Goal: Answer question/provide support

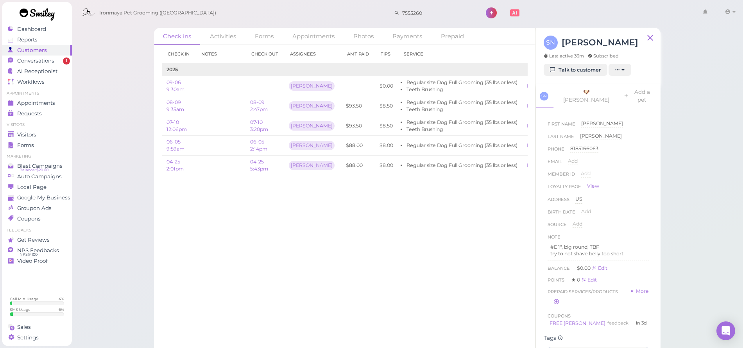
click at [51, 60] on span "Conversations" at bounding box center [35, 60] width 37 height 7
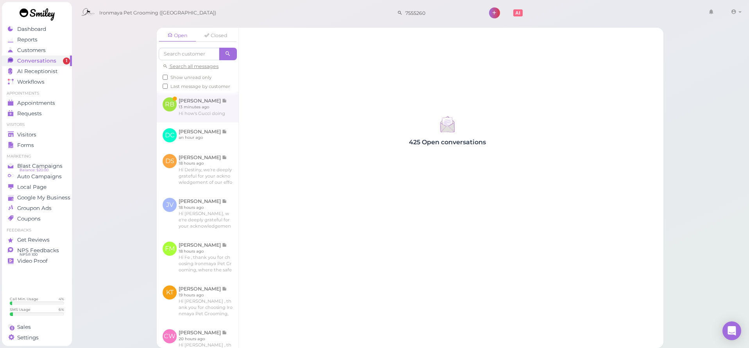
click at [186, 117] on link at bounding box center [198, 106] width 82 height 30
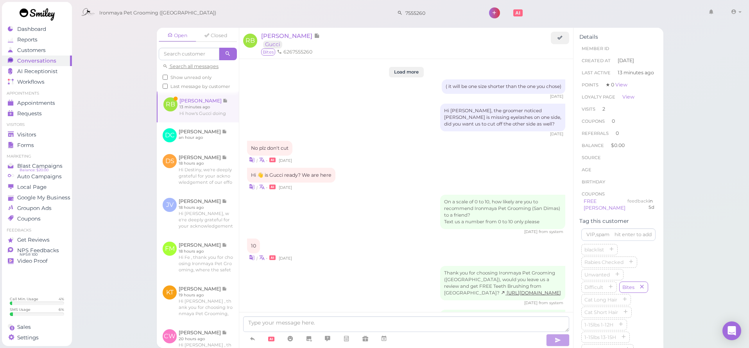
scroll to position [797, 0]
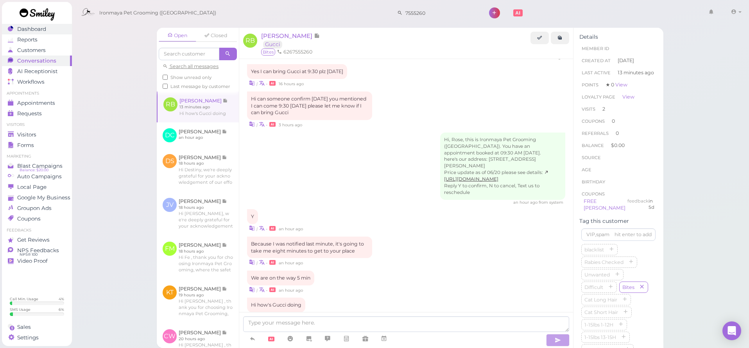
click at [35, 30] on span "Dashboard" at bounding box center [31, 29] width 29 height 7
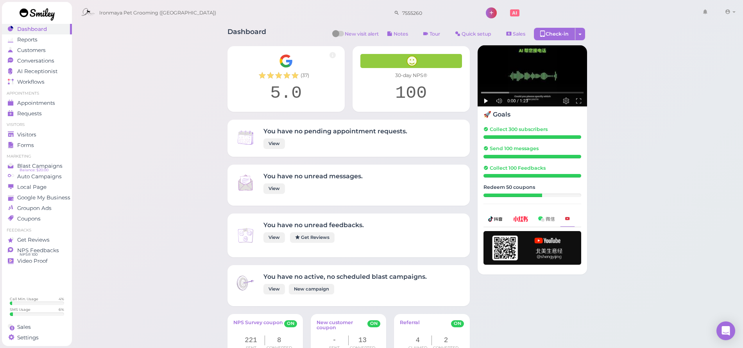
click at [84, 2] on div "Ironmaya Pet Grooming ([GEOGRAPHIC_DATA]) 7555260 1" at bounding box center [408, 11] width 673 height 22
click at [36, 52] on span "Customers" at bounding box center [31, 50] width 29 height 7
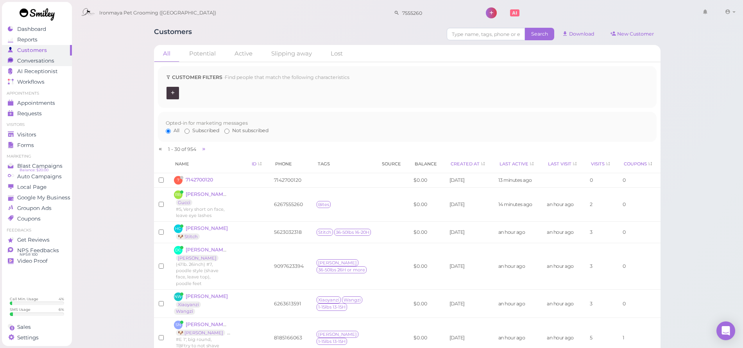
click at [31, 63] on span "Conversations" at bounding box center [35, 60] width 37 height 7
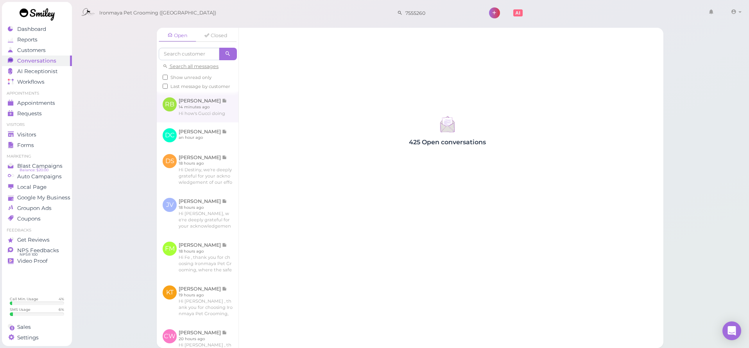
click at [194, 107] on link at bounding box center [198, 106] width 82 height 30
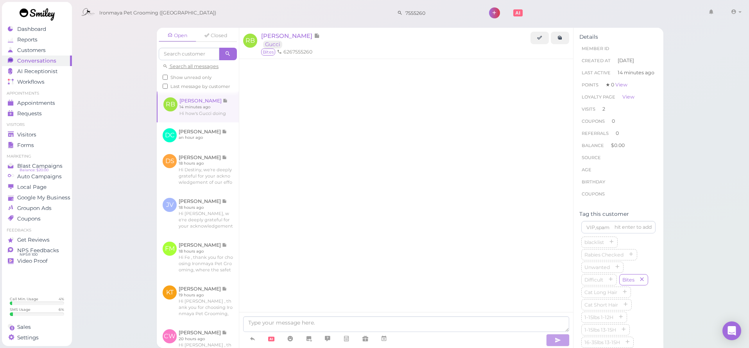
scroll to position [797, 0]
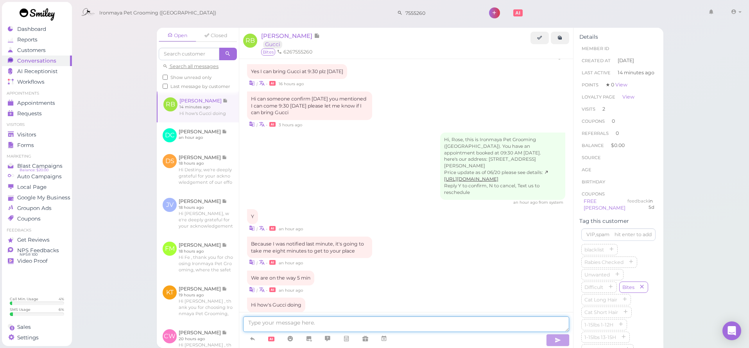
click at [317, 322] on textarea at bounding box center [406, 324] width 326 height 16
type textarea "h"
type textarea "He is doing good, the groomer is working with him"
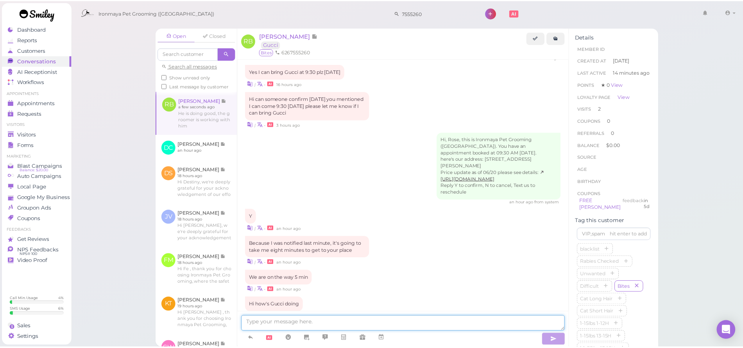
scroll to position [822, 0]
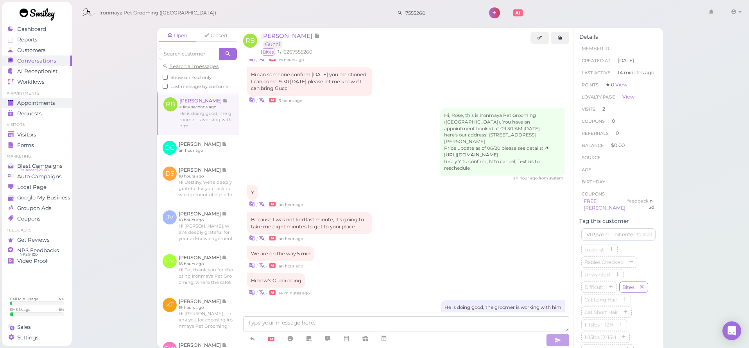
click at [38, 103] on span "Appointments" at bounding box center [36, 103] width 38 height 7
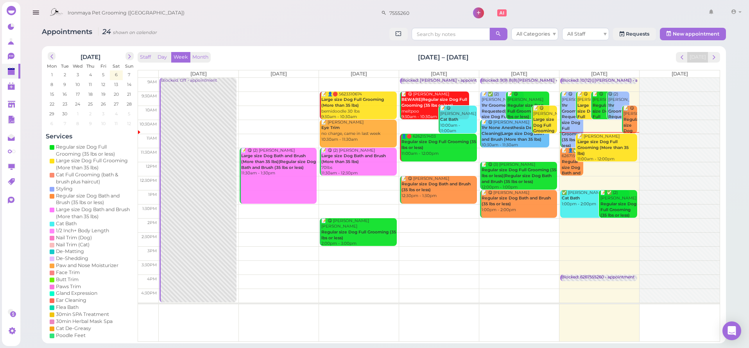
click at [34, 15] on icon "button" at bounding box center [36, 13] width 8 height 10
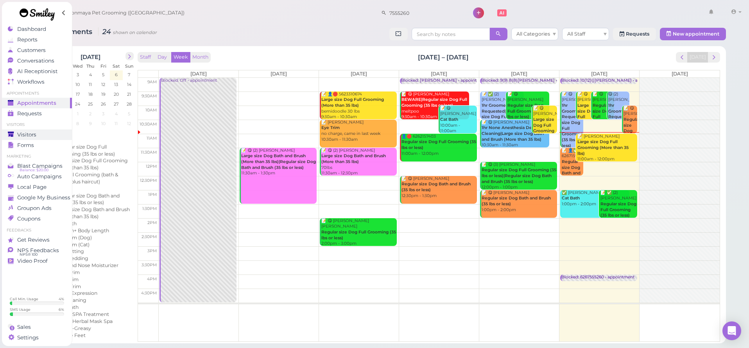
click at [38, 133] on div "Visitors" at bounding box center [36, 134] width 56 height 7
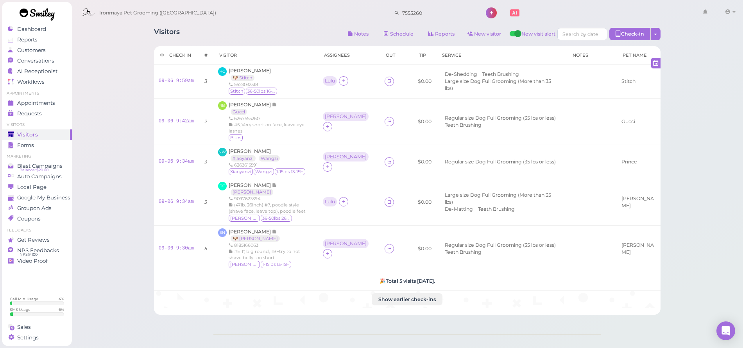
click at [312, 3] on div "Ironmaya Pet Grooming ([GEOGRAPHIC_DATA]) 7555260 1 Account Refer Friends" at bounding box center [407, 13] width 661 height 22
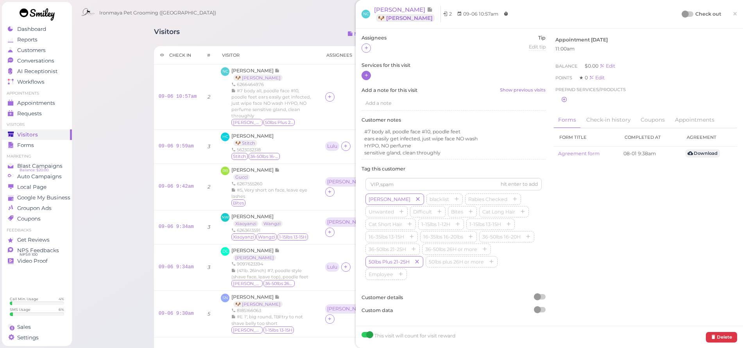
click at [364, 75] on icon at bounding box center [366, 75] width 5 height 6
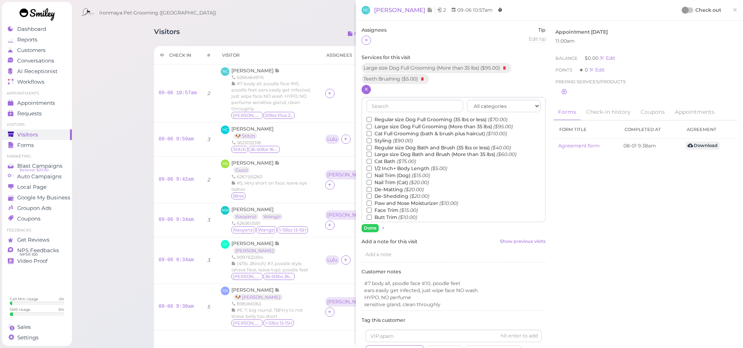
drag, startPoint x: 730, startPoint y: 10, endPoint x: 724, endPoint y: 13, distance: 6.8
click at [733, 11] on span "×" at bounding box center [735, 9] width 5 height 11
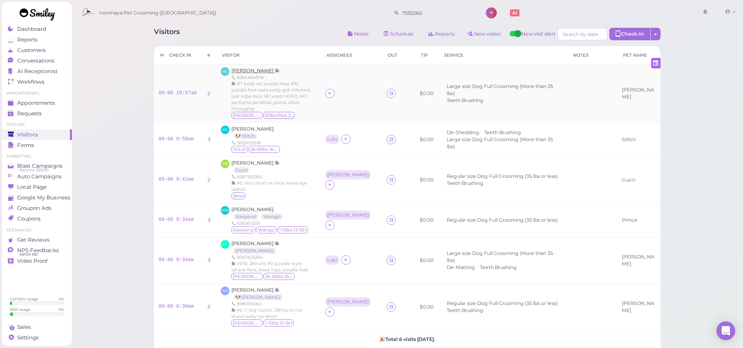
click at [246, 72] on span "[PERSON_NAME]" at bounding box center [252, 71] width 43 height 6
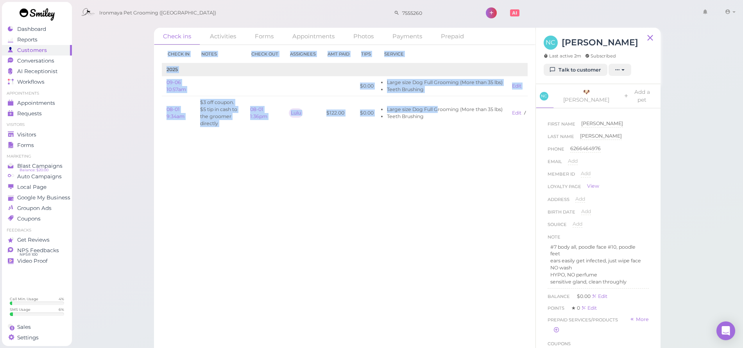
drag, startPoint x: 439, startPoint y: 109, endPoint x: 468, endPoint y: 135, distance: 38.5
click at [468, 135] on div "Check in Notes Check out Assignees Amt Paid Tips Service 2025 09-06 10:57am $0.…" at bounding box center [345, 90] width 366 height 91
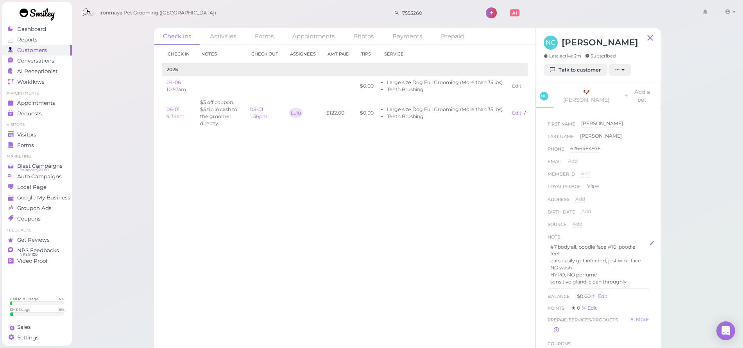
click at [550, 241] on div "#7 body all, poodle face #10, poodle feet ears easily get infected, just wipe f…" at bounding box center [598, 264] width 101 height 47
click at [549, 241] on div "#7 body all, poodle face #10, poodle feet ears easily get infected, just wipe f…" at bounding box center [598, 264] width 100 height 47
click at [555, 316] on button "Done" at bounding box center [556, 320] width 17 height 8
